Goal: Task Accomplishment & Management: Complete application form

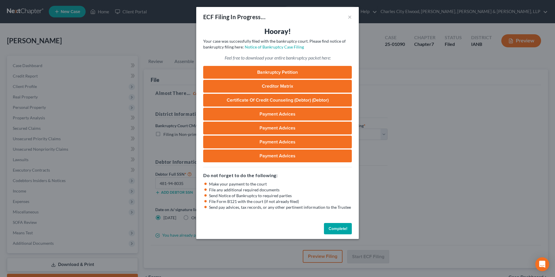
select select "5"
click at [345, 230] on button "Complete!" at bounding box center [338, 229] width 28 height 12
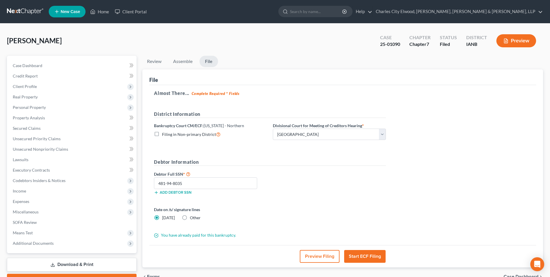
click at [26, 11] on link at bounding box center [25, 11] width 37 height 10
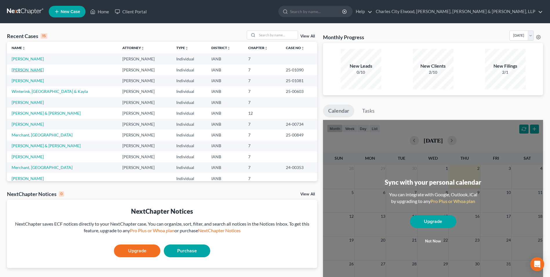
click at [37, 70] on link "[PERSON_NAME]" at bounding box center [28, 69] width 32 height 5
